Goal: Check status: Verify the current state of an ongoing process or item

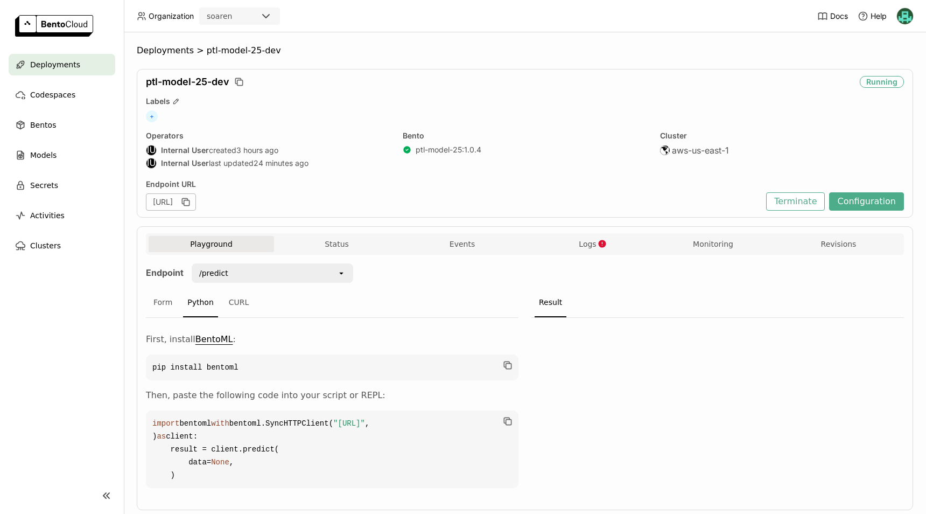
click at [461, 144] on div "Bento ptl-model-25 : 1.0.4" at bounding box center [525, 151] width 244 height 40
click at [459, 148] on link "ptl-model-25 : 1.0.4" at bounding box center [449, 150] width 66 height 10
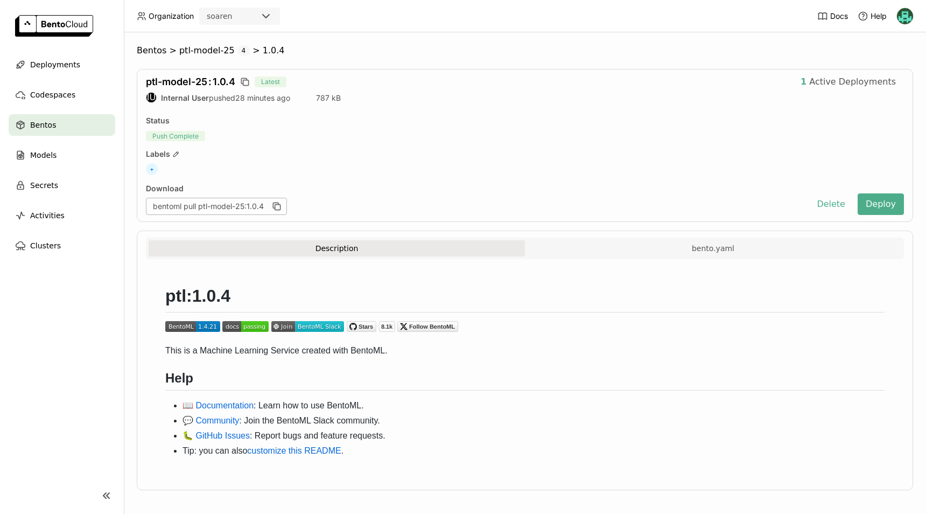
click at [449, 166] on div "+" at bounding box center [525, 169] width 758 height 12
click at [39, 71] on span "Deployments" at bounding box center [55, 64] width 50 height 13
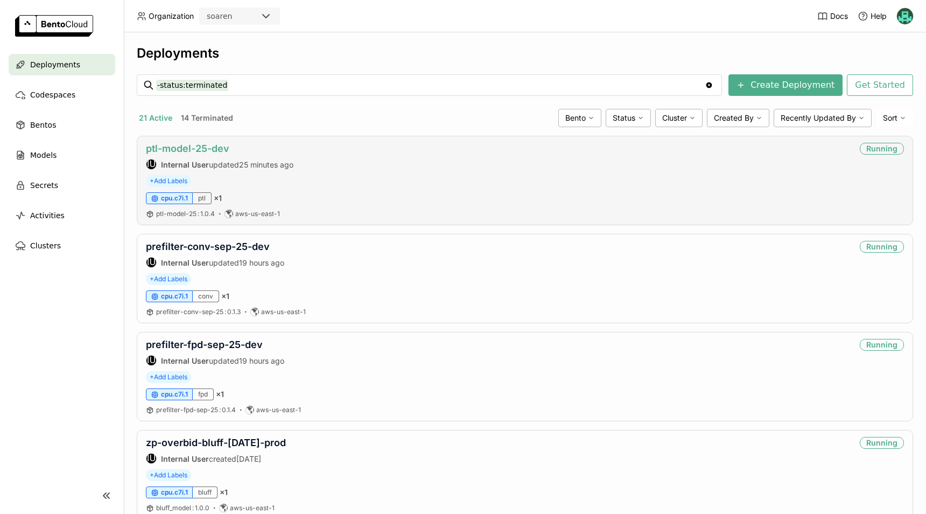
click at [211, 152] on link "ptl-model-25-dev" at bounding box center [187, 148] width 83 height 11
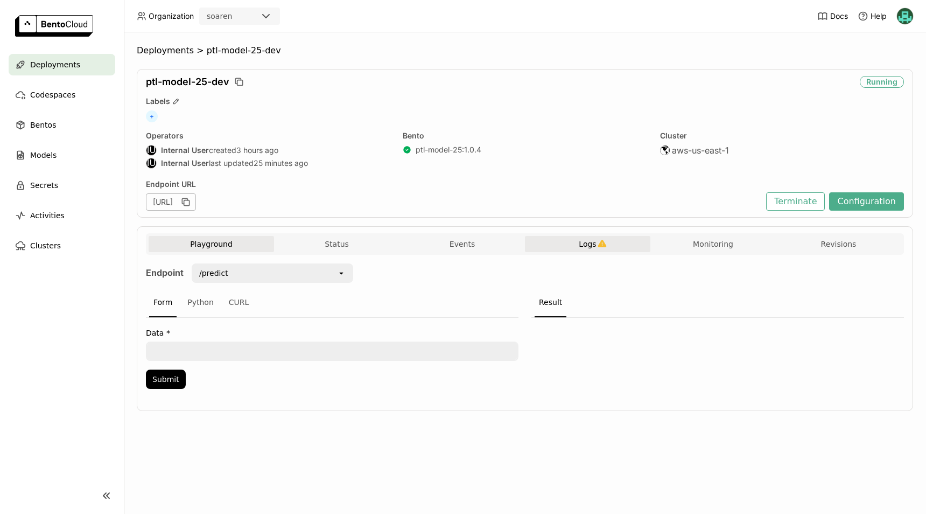
click at [562, 242] on button "Logs" at bounding box center [587, 244] width 125 height 16
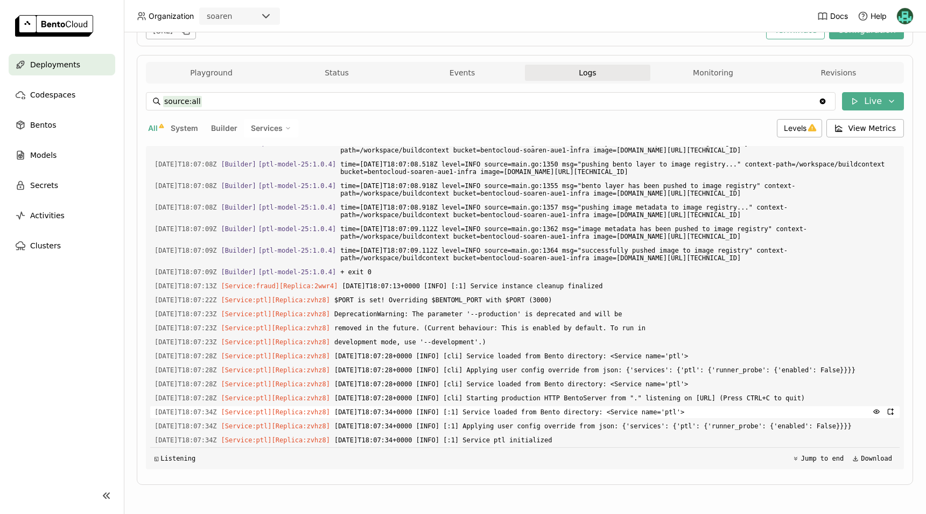
scroll to position [3124, 0]
